Goal: Information Seeking & Learning: Learn about a topic

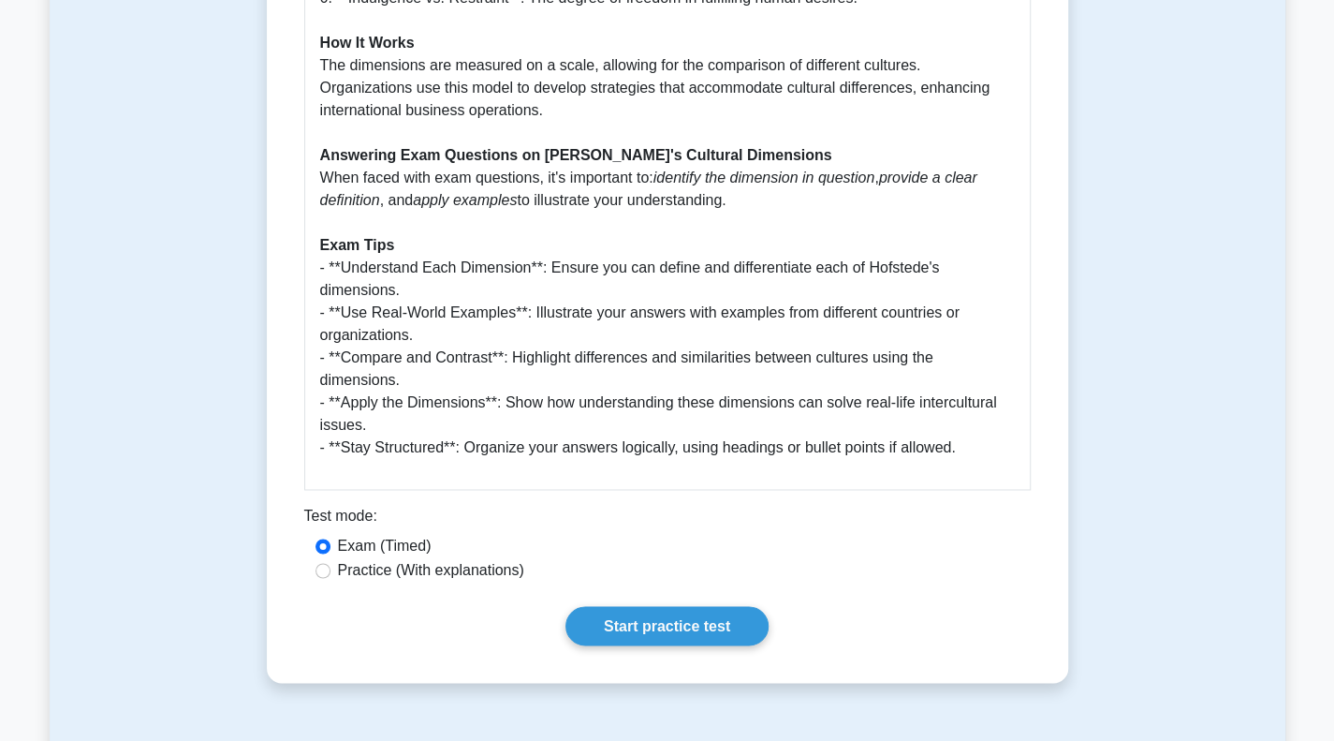
scroll to position [1498, 0]
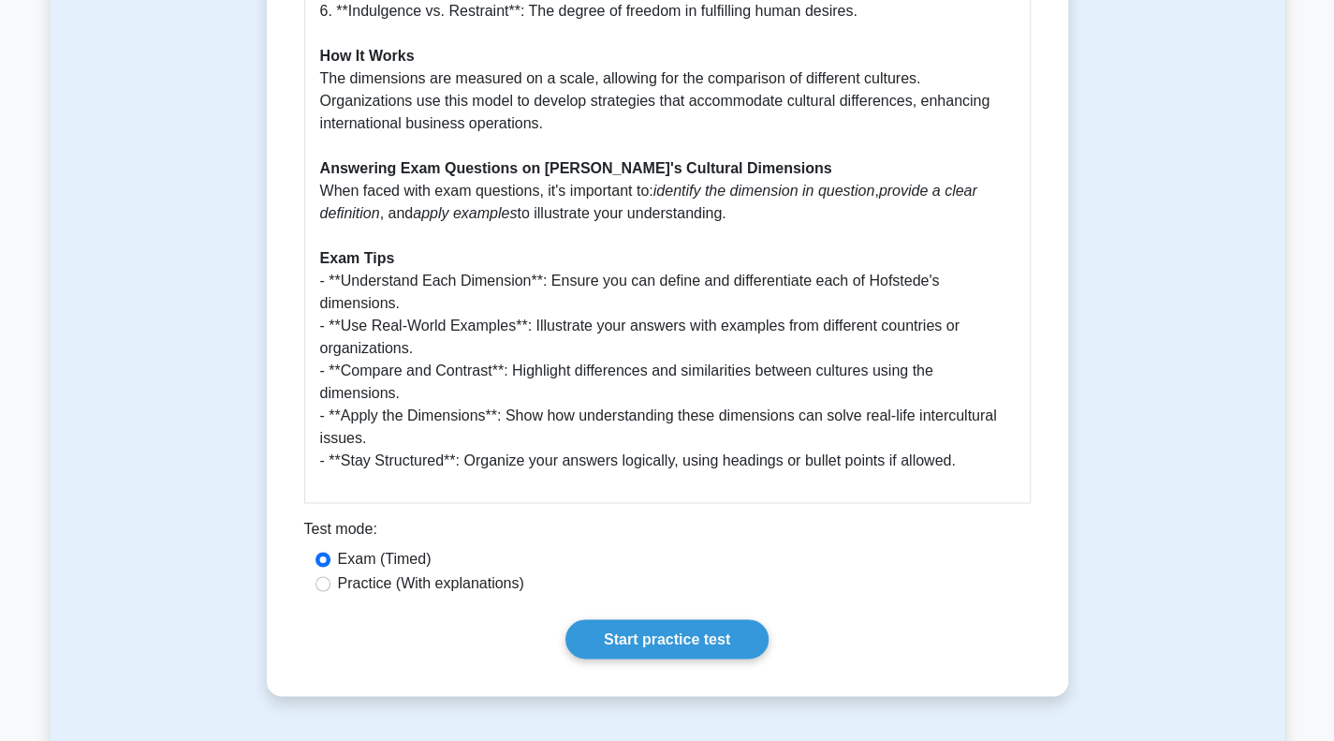
scroll to position [1592, 0]
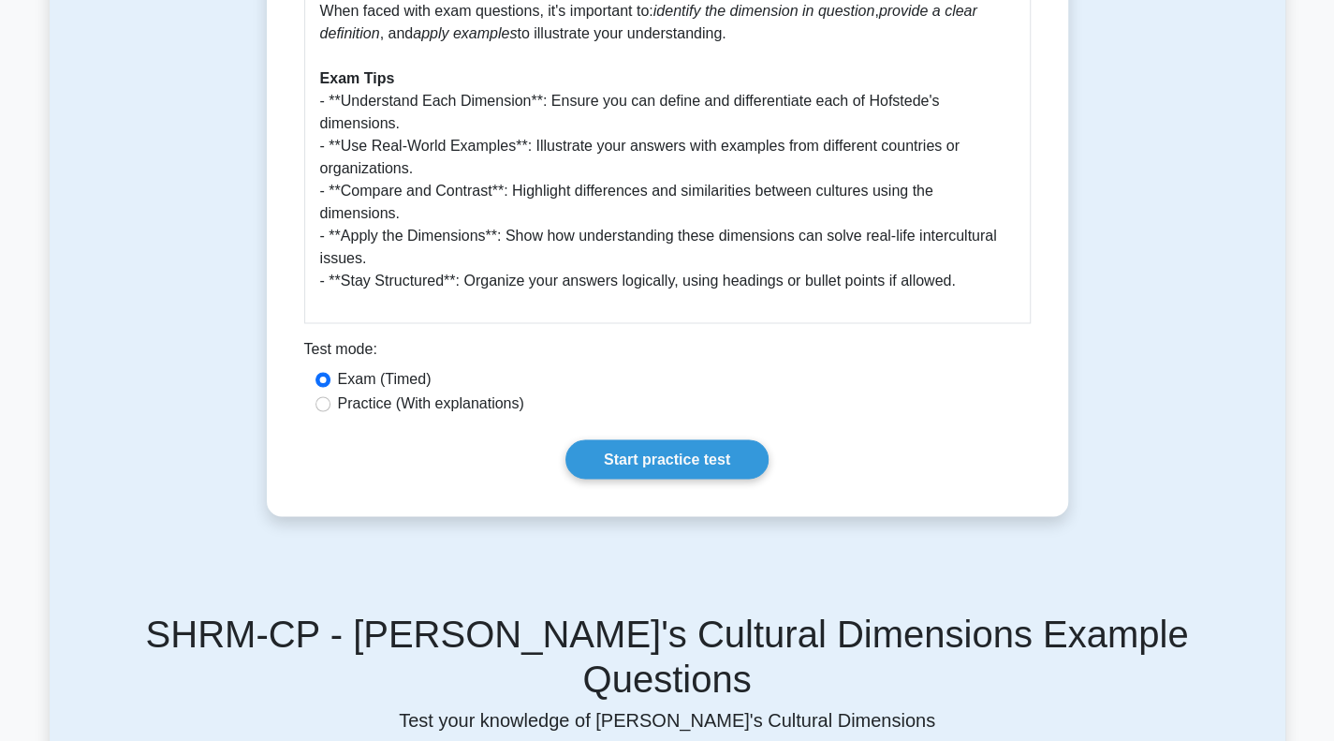
click at [446, 392] on label "Practice (With explanations)" at bounding box center [431, 403] width 186 height 22
click at [330, 396] on input "Practice (With explanations)" at bounding box center [322, 403] width 15 height 15
radio input "true"
click at [677, 443] on link "Start practice test" at bounding box center [666, 458] width 203 height 39
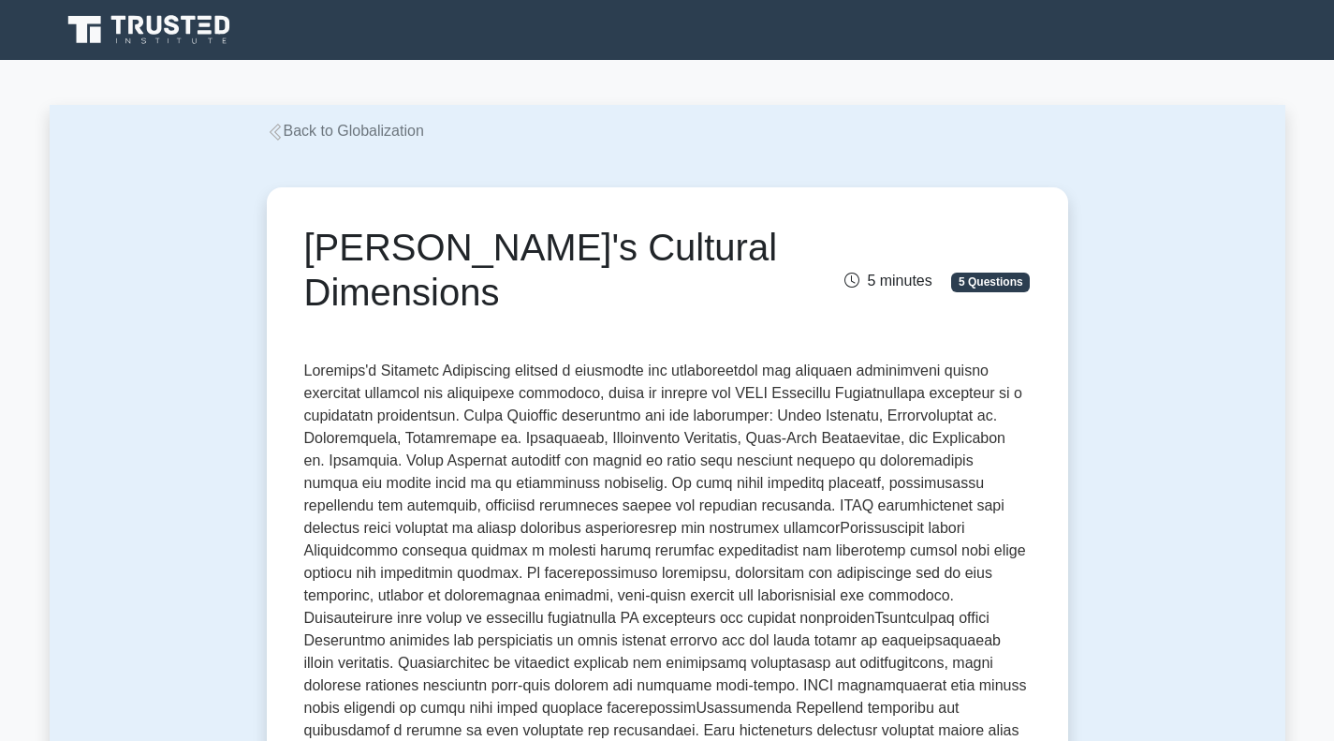
scroll to position [1596, 0]
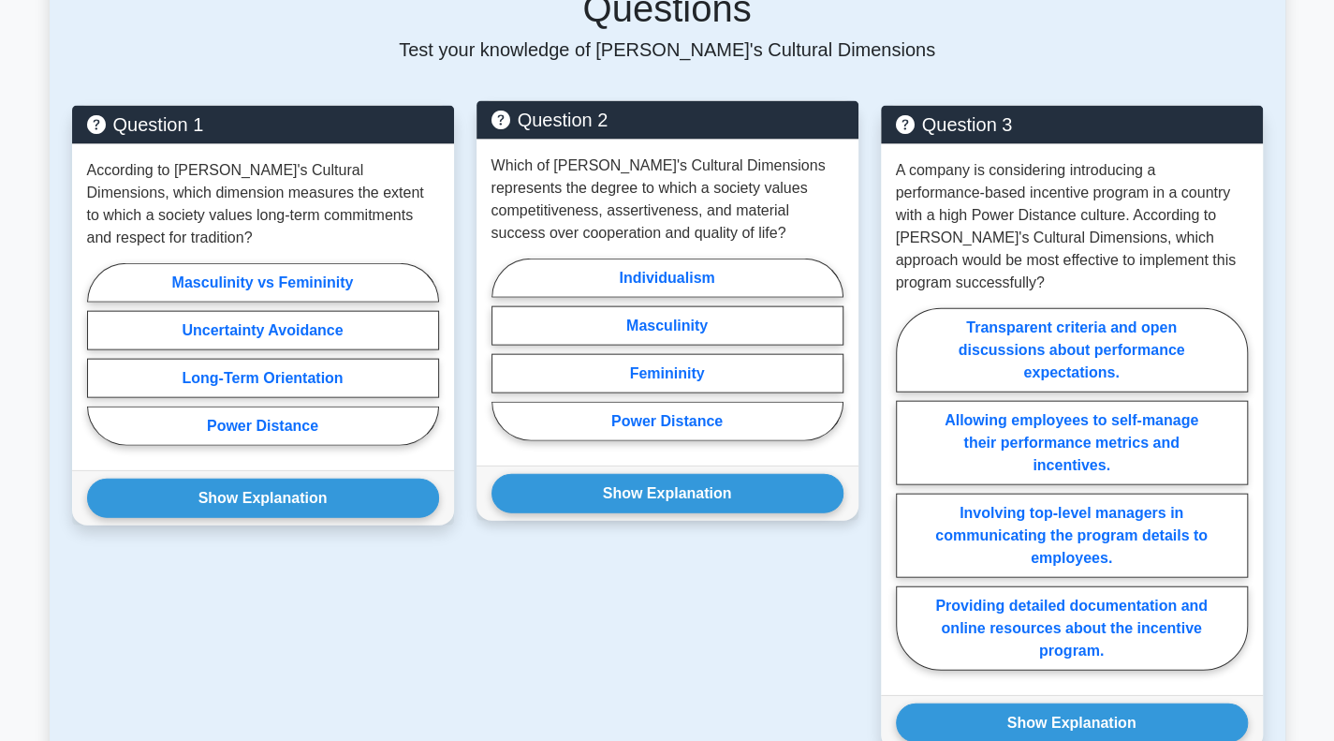
scroll to position [2224, 0]
